Goal: Entertainment & Leisure: Browse casually

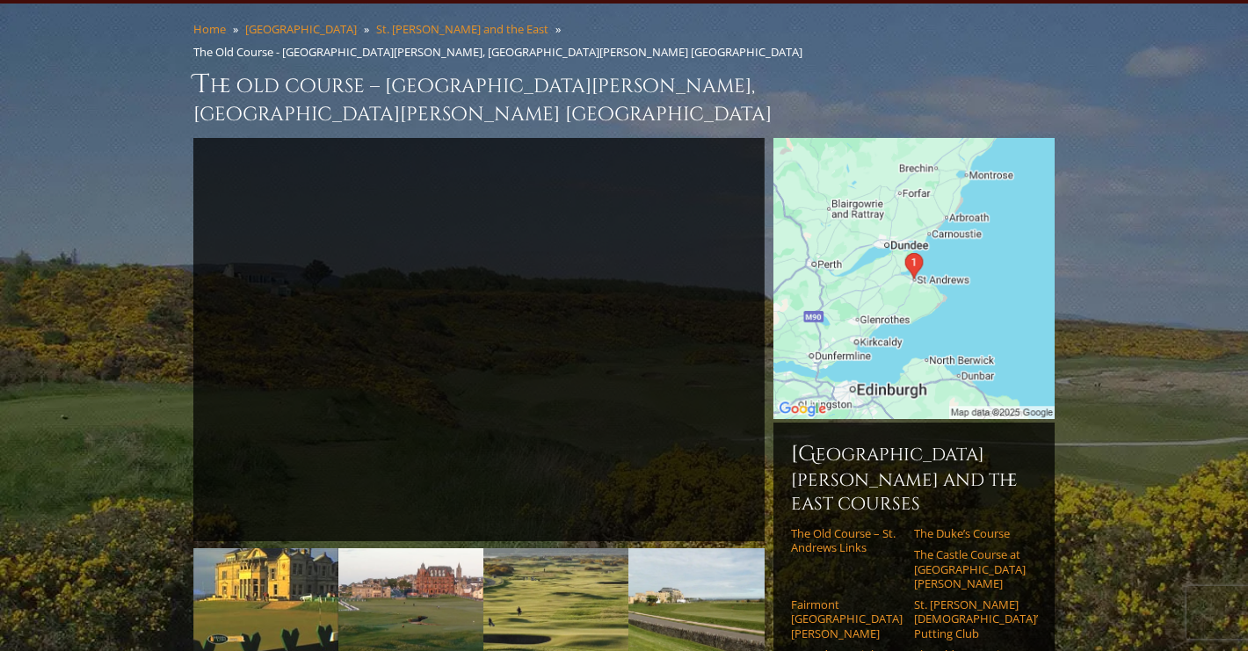
scroll to position [136, 0]
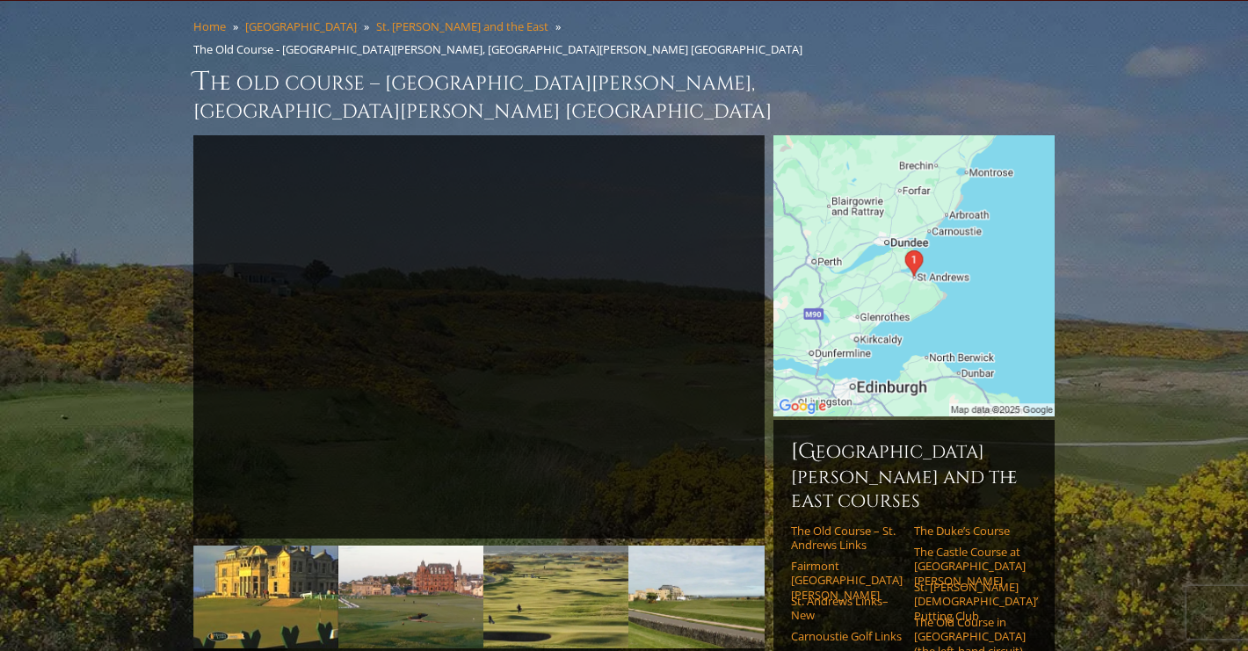
click at [492, 650] on link "View Full Gallery" at bounding box center [479, 660] width 97 height 17
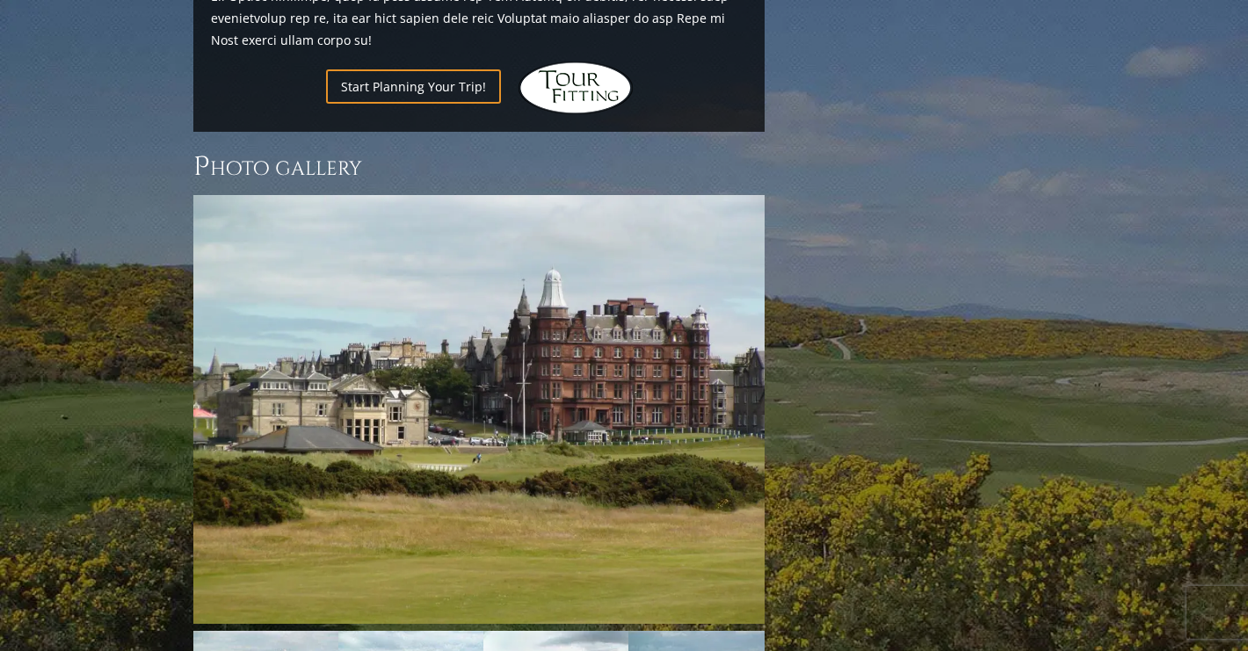
scroll to position [2381, 0]
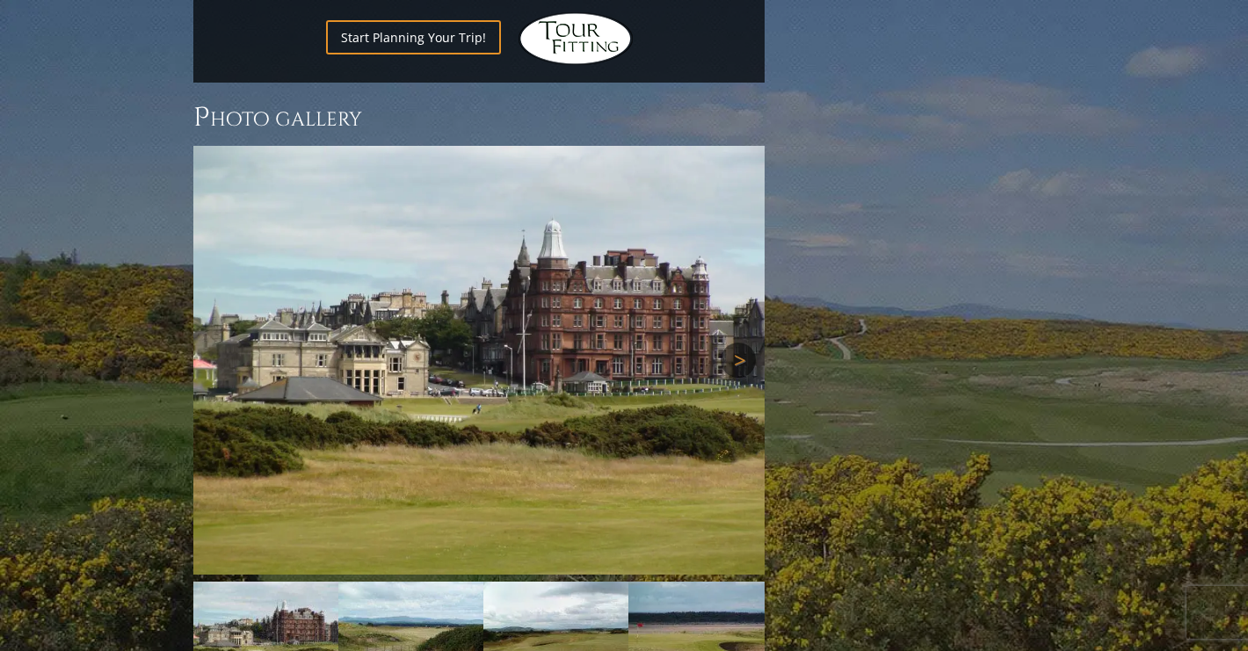
click at [748, 343] on link "Next" at bounding box center [738, 360] width 35 height 35
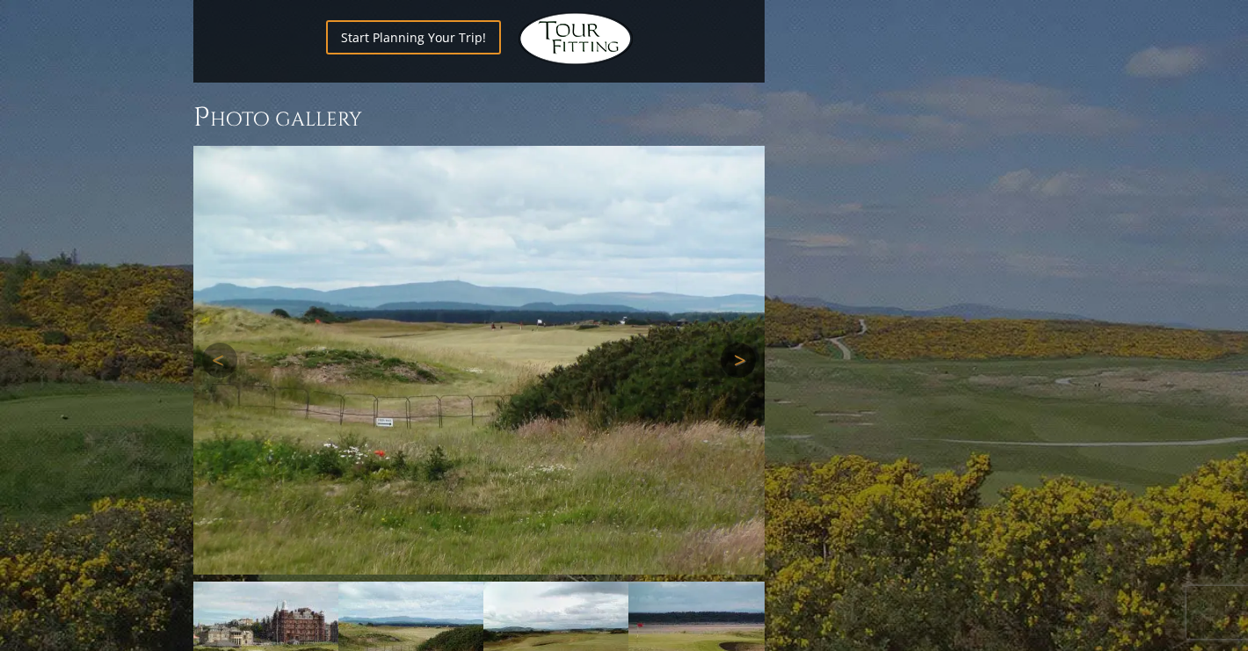
click at [748, 343] on link "Next" at bounding box center [738, 360] width 35 height 35
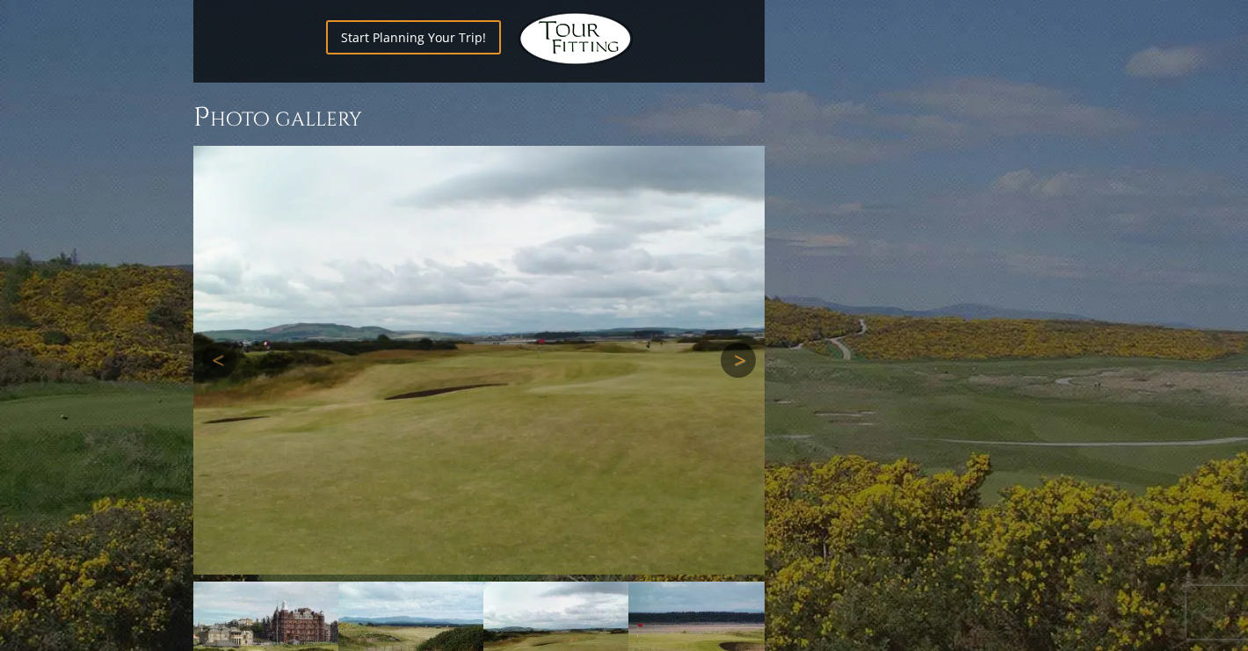
click at [748, 343] on link "Next" at bounding box center [738, 360] width 35 height 35
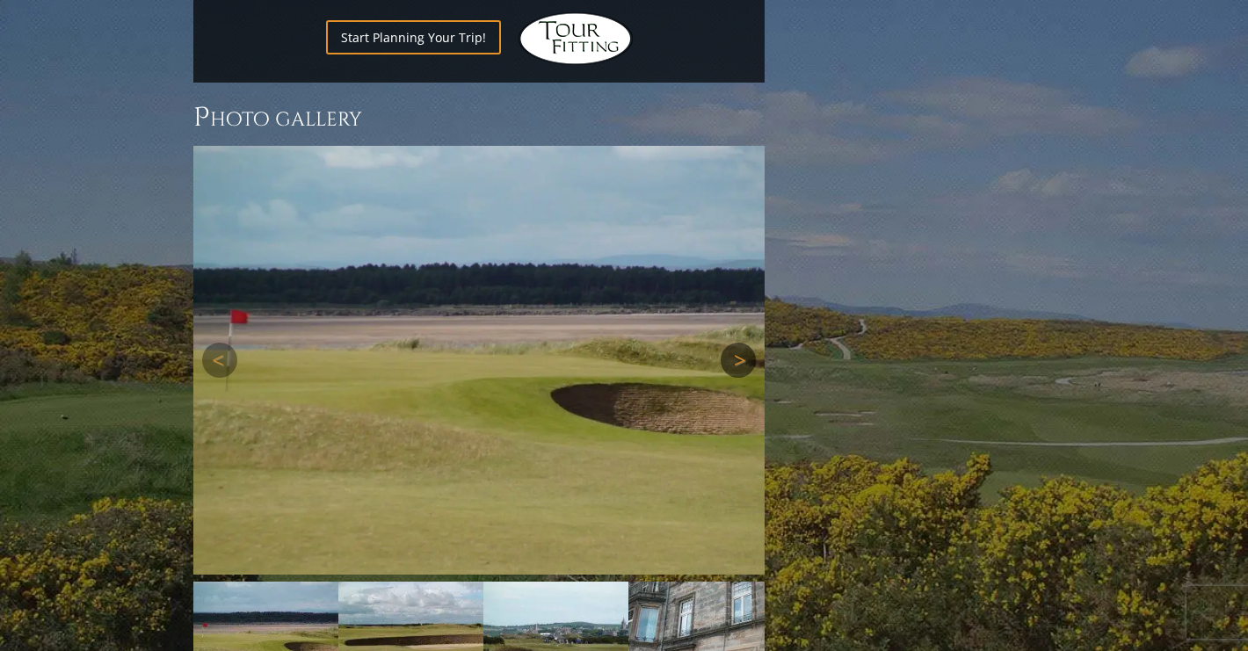
click at [748, 343] on link "Next" at bounding box center [738, 360] width 35 height 35
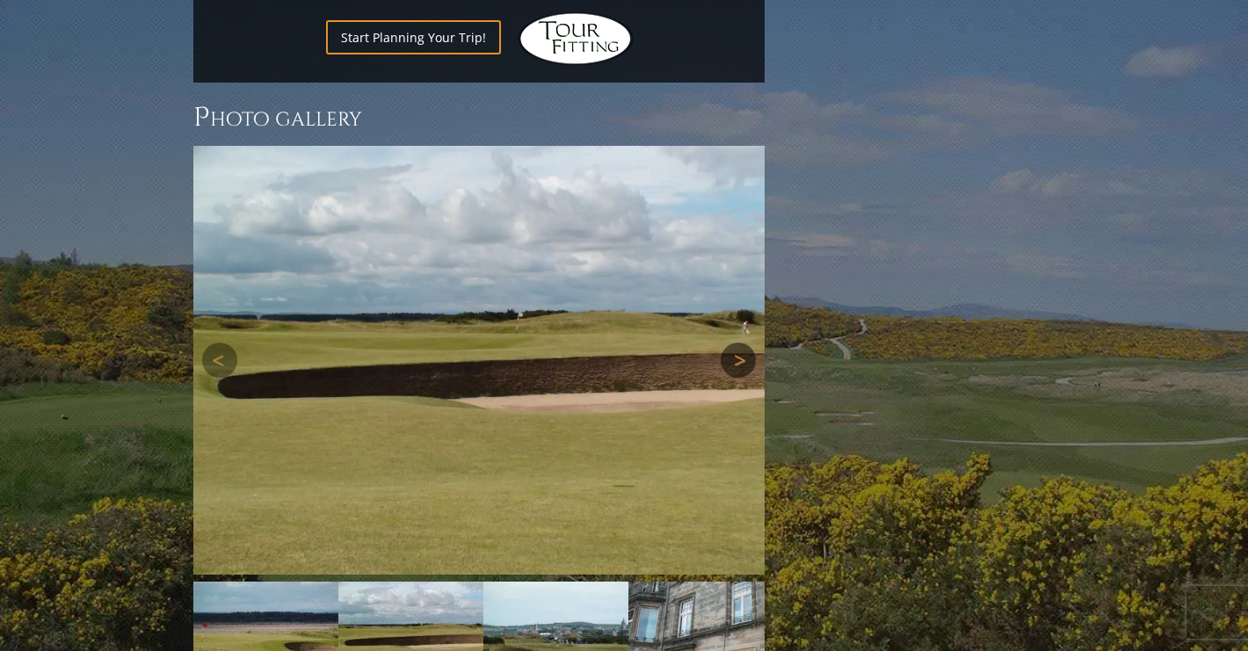
click at [748, 343] on link "Next" at bounding box center [738, 360] width 35 height 35
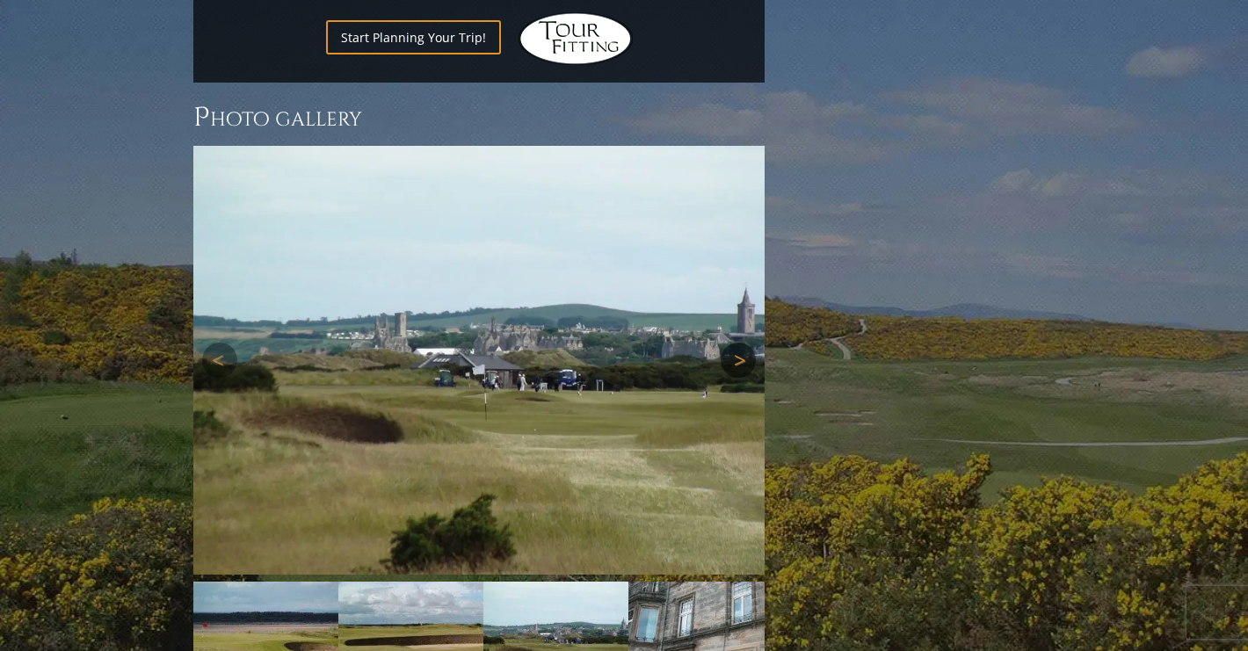
click at [748, 343] on link "Next" at bounding box center [738, 360] width 35 height 35
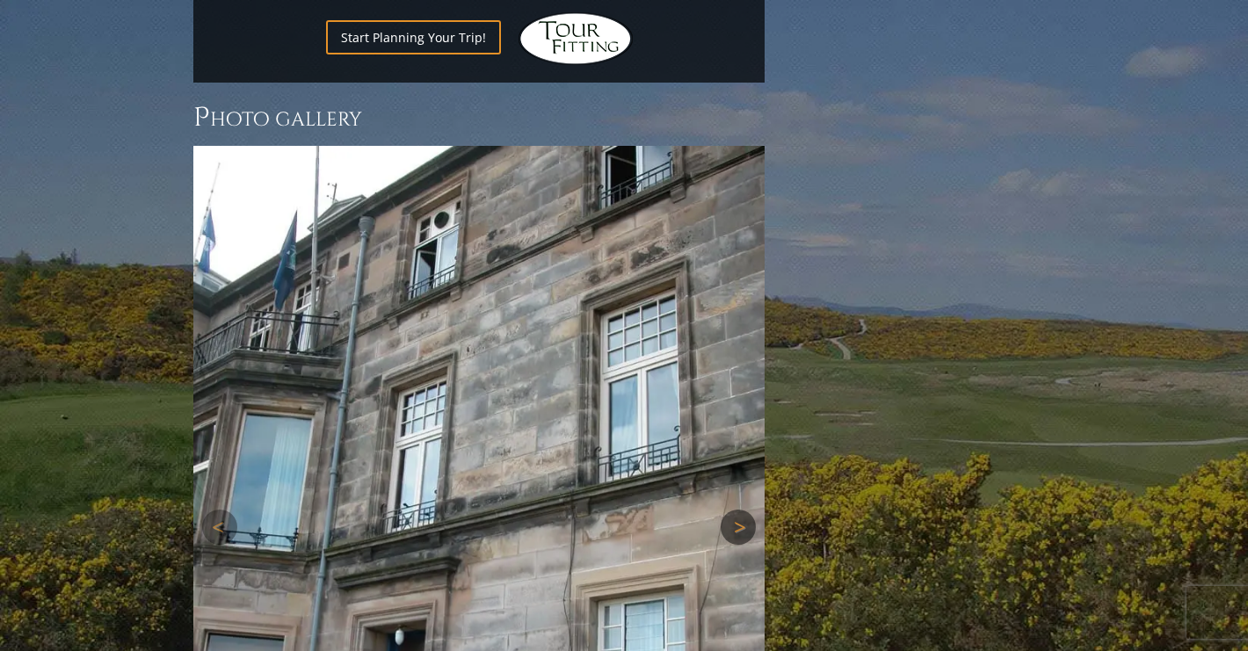
click at [748, 221] on img at bounding box center [478, 527] width 571 height 762
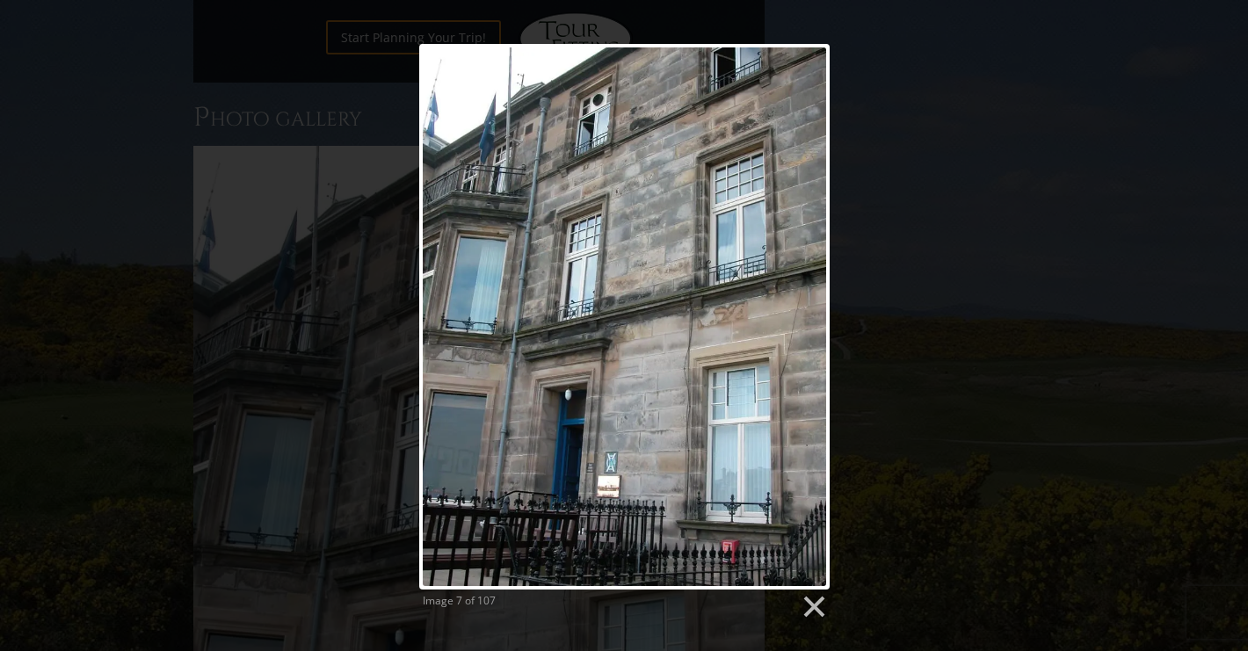
click at [1124, 209] on div "Image 7 of 107" at bounding box center [624, 332] width 1248 height 576
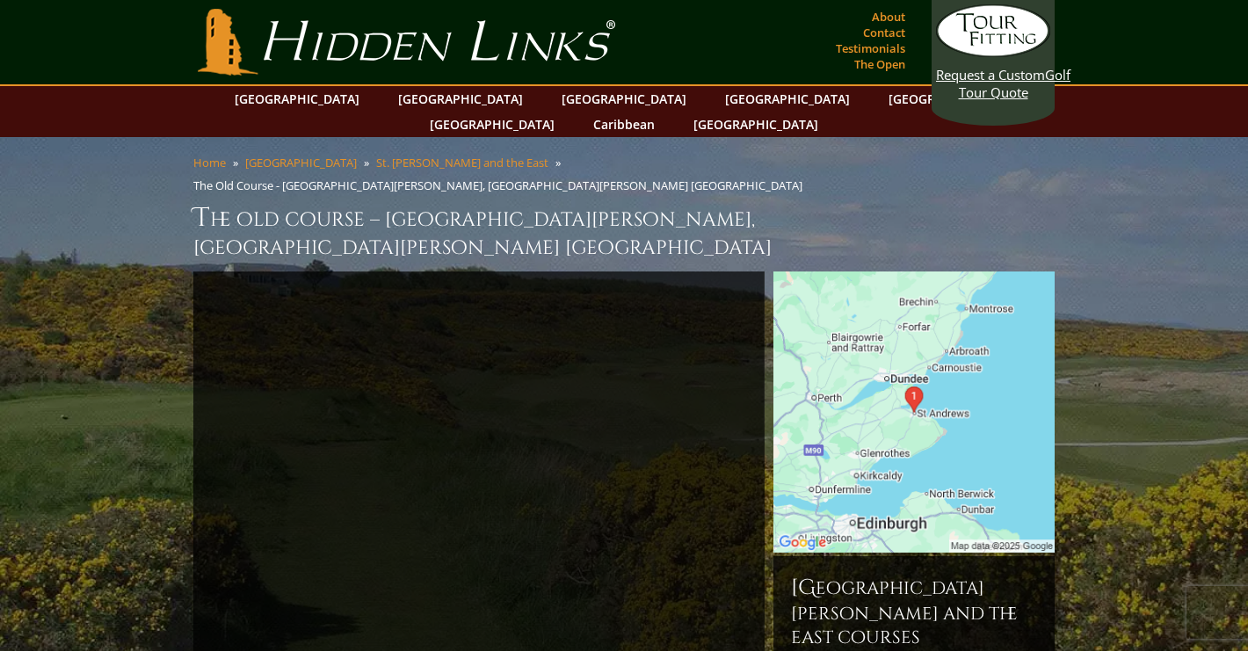
scroll to position [0, 0]
click at [424, 108] on link "[GEOGRAPHIC_DATA]" at bounding box center [460, 98] width 142 height 25
